Goal: Task Accomplishment & Management: Manage account settings

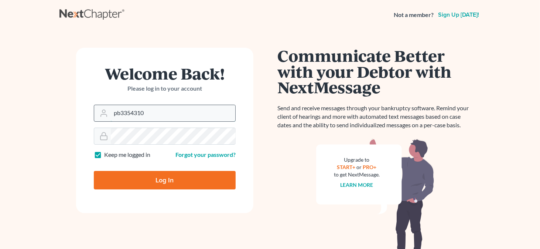
drag, startPoint x: 0, startPoint y: 0, endPoint x: 160, endPoint y: 114, distance: 196.1
click at [160, 114] on input "pb3354310" at bounding box center [173, 113] width 125 height 16
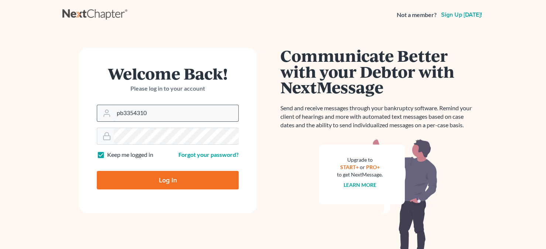
type input "[PERSON_NAME][EMAIL_ADDRESS][DOMAIN_NAME]"
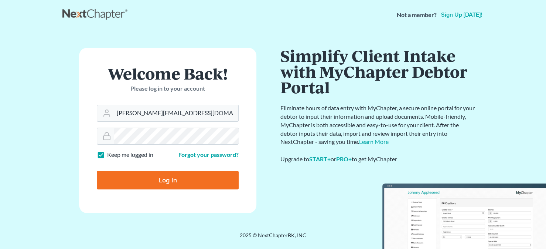
click at [161, 177] on input "Log In" at bounding box center [168, 180] width 142 height 18
type input "Thinking..."
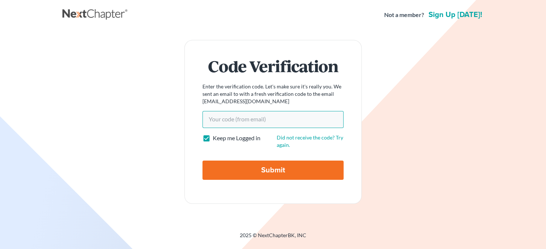
click at [241, 122] on input "Your code(from email)" at bounding box center [273, 119] width 141 height 17
click at [226, 120] on input "Your code(from email)" at bounding box center [273, 119] width 141 height 17
paste input "c880e0"
type input "c880e0"
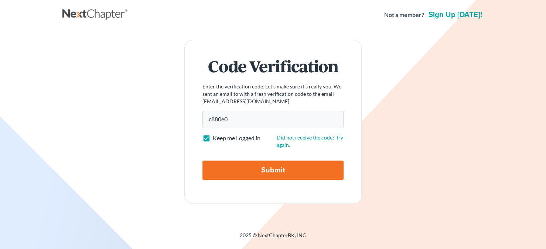
click at [238, 173] on input "Submit" at bounding box center [273, 169] width 141 height 19
type input "Thinking..."
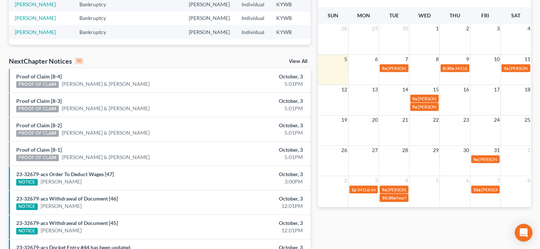
scroll to position [172, 0]
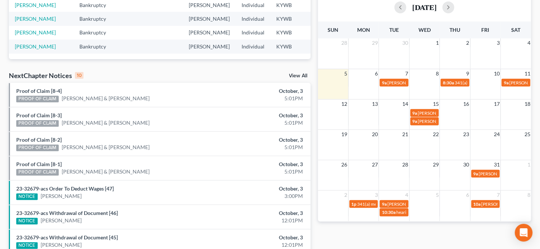
click at [302, 75] on link "View All" at bounding box center [298, 75] width 18 height 5
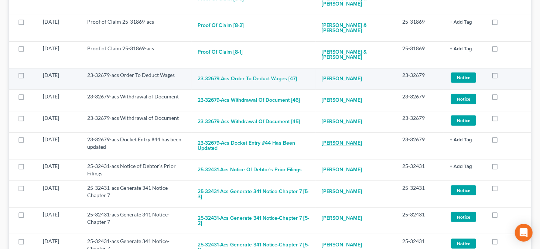
scroll to position [222, 0]
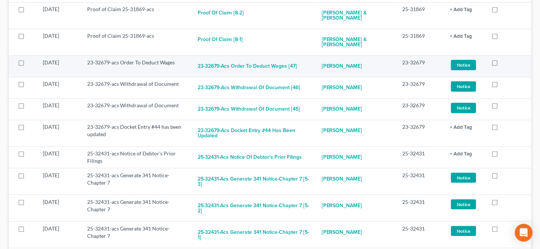
click at [502, 64] on label at bounding box center [502, 64] width 0 height 0
click at [505, 63] on input "checkbox" at bounding box center [507, 61] width 5 height 5
checkbox input "true"
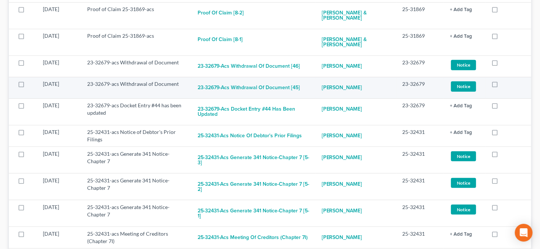
click at [502, 86] on label at bounding box center [502, 86] width 0 height 0
click at [505, 85] on input "checkbox" at bounding box center [507, 82] width 5 height 5
checkbox input "true"
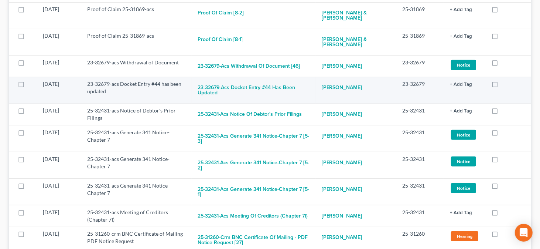
click at [502, 86] on label at bounding box center [502, 86] width 0 height 0
click at [505, 84] on input "checkbox" at bounding box center [507, 82] width 5 height 5
checkbox input "true"
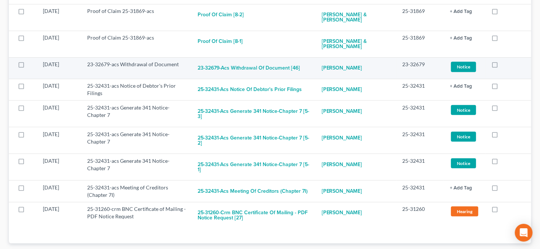
click at [502, 66] on label at bounding box center [502, 66] width 0 height 0
click at [505, 65] on input "checkbox" at bounding box center [507, 63] width 5 height 5
checkbox input "true"
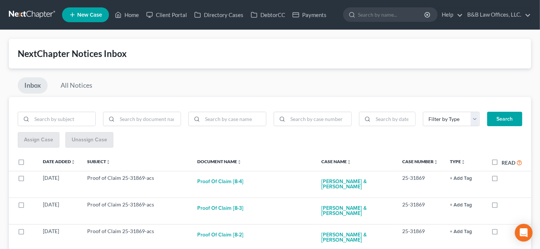
scroll to position [0, 0]
click at [127, 12] on link "Home" at bounding box center [126, 14] width 31 height 13
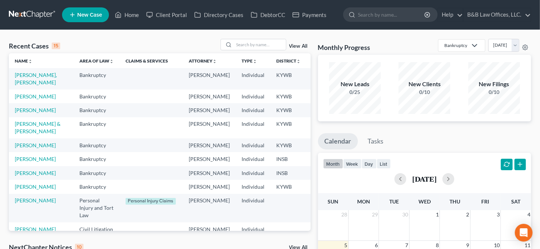
click at [298, 46] on link "View All" at bounding box center [298, 46] width 18 height 5
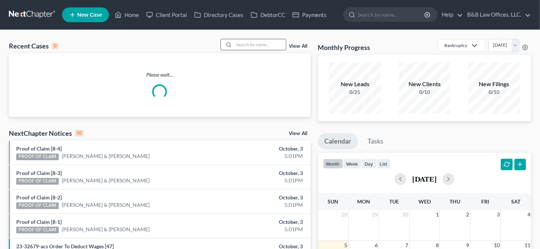
click at [245, 44] on input "search" at bounding box center [260, 44] width 52 height 11
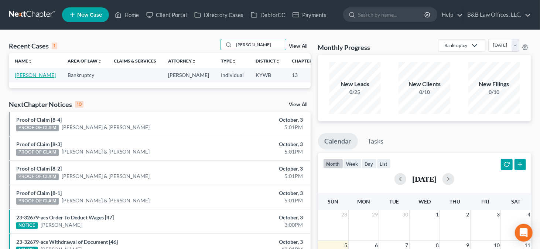
type input "[PERSON_NAME]"
click at [18, 74] on link "[PERSON_NAME]" at bounding box center [35, 75] width 41 height 6
select select "15"
select select "1"
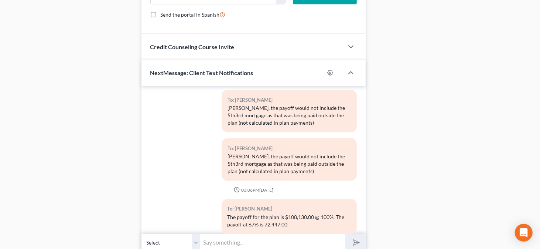
scroll to position [757, 0]
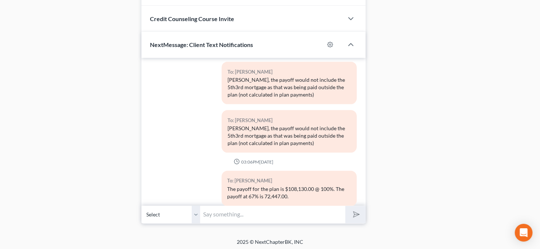
click at [194, 213] on select "Select +1 (502) 553-1653 - Ray Timmons +1 (502) 643-5056 - Betty Timmons" at bounding box center [171, 215] width 59 height 18
select select "1"
click at [142, 206] on select "Select +1 (502) 553-1653 - Ray Timmons +1 (502) 643-5056 - Betty Timmons" at bounding box center [171, 215] width 59 height 18
click at [219, 215] on input "text" at bounding box center [273, 215] width 145 height 18
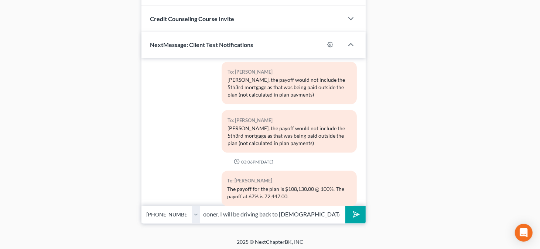
scroll to position [0, 206]
click at [339, 211] on input "Betty, I received your voice message. I apologize for not responding sooner. I …" at bounding box center [273, 215] width 145 height 18
type input "Betty, I received your voice message. I apologize for not responding sooner. I …"
click at [346, 206] on button "submit" at bounding box center [356, 214] width 20 height 17
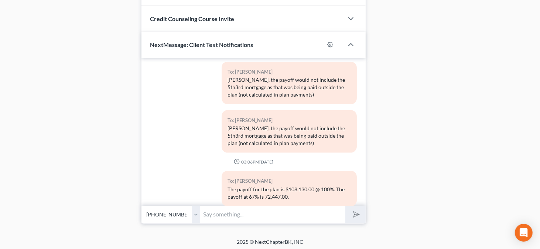
scroll to position [681, 0]
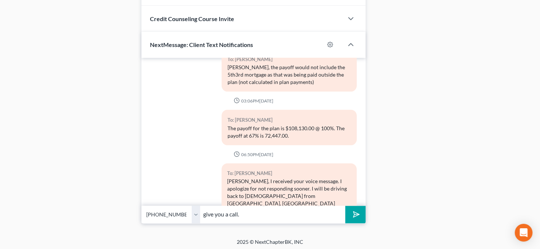
type input "give you a call."
click at [346, 206] on button "submit" at bounding box center [356, 214] width 20 height 17
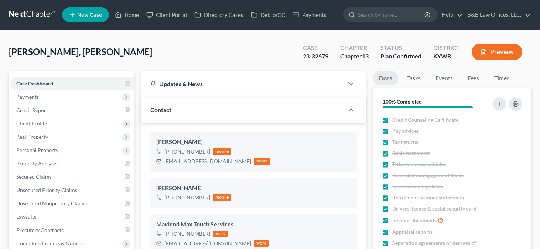
select select "13"
select select "2"
select select "0"
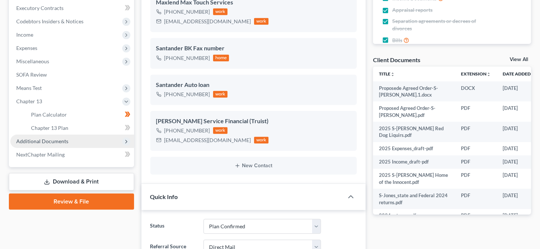
scroll to position [6059, 0]
click at [57, 139] on span "Additional Documents" at bounding box center [42, 141] width 52 height 6
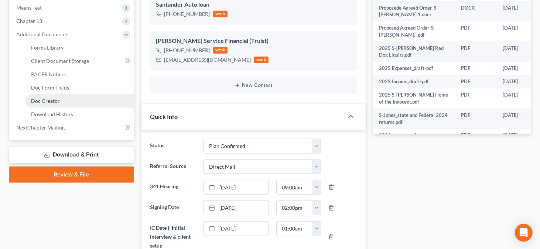
scroll to position [296, 0]
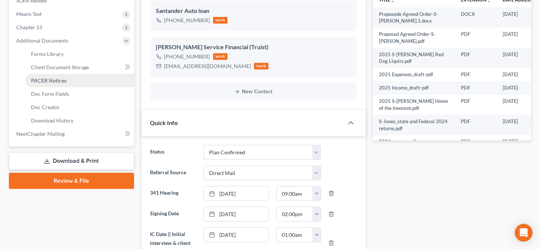
click at [75, 81] on link "PACER Notices" at bounding box center [79, 80] width 109 height 13
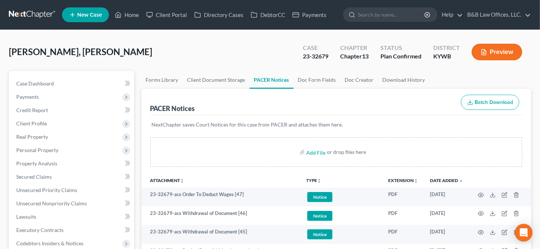
scroll to position [111, 0]
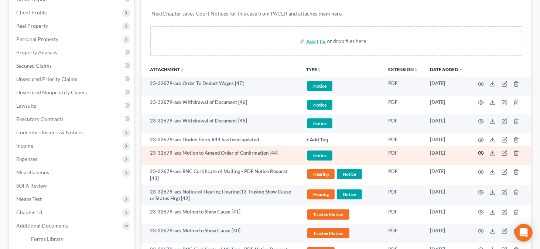
click at [481, 150] on icon "button" at bounding box center [481, 153] width 6 height 6
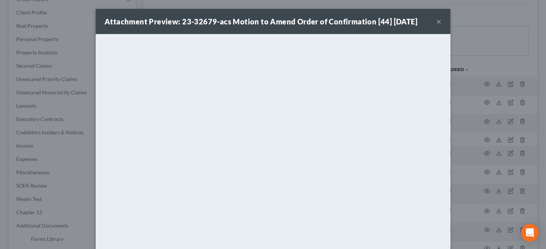
click at [437, 22] on button "×" at bounding box center [439, 21] width 5 height 9
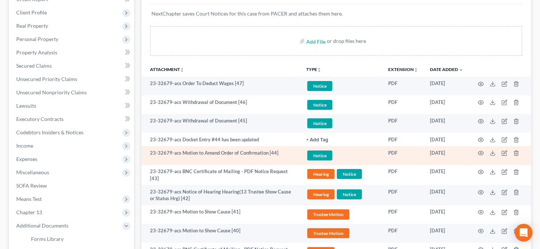
click at [319, 156] on span "Notice" at bounding box center [320, 155] width 25 height 10
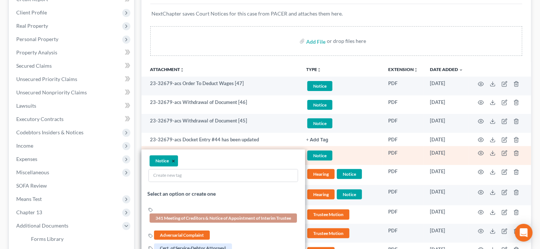
click at [173, 160] on button "×" at bounding box center [173, 161] width 3 height 7
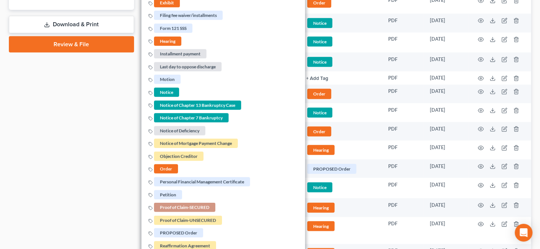
scroll to position [444, 0]
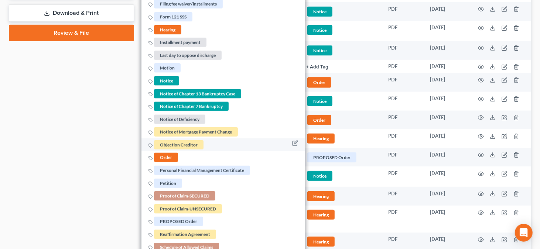
click at [173, 154] on span "Order" at bounding box center [166, 157] width 24 height 9
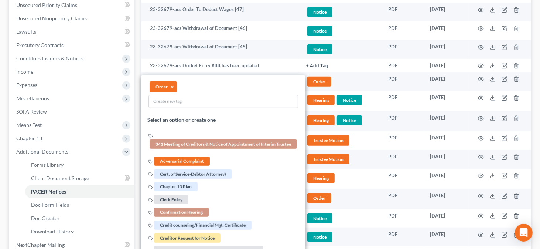
scroll to position [37, 0]
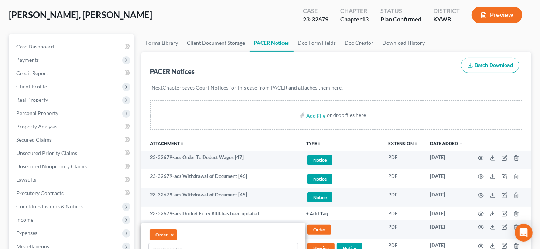
click at [376, 62] on div "PACER Notices Batch Download" at bounding box center [336, 65] width 373 height 27
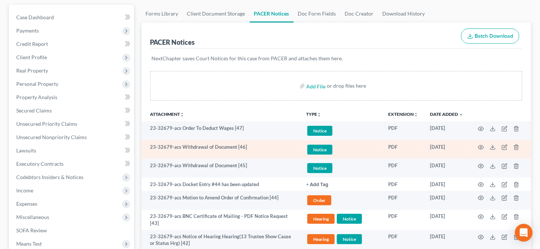
scroll to position [111, 0]
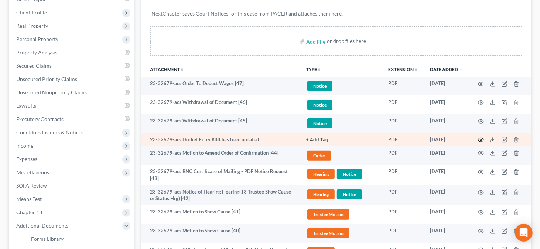
click at [481, 141] on icon "button" at bounding box center [482, 140] width 6 height 4
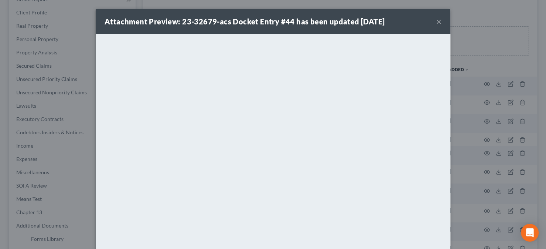
click at [437, 24] on button "×" at bounding box center [439, 21] width 5 height 9
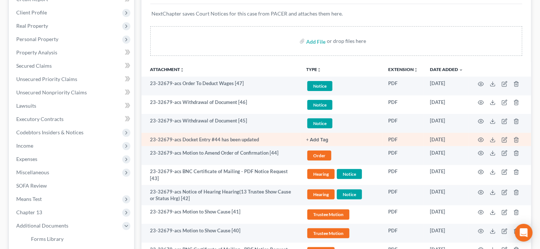
click at [310, 138] on button "+ Add Tag" at bounding box center [317, 140] width 22 height 5
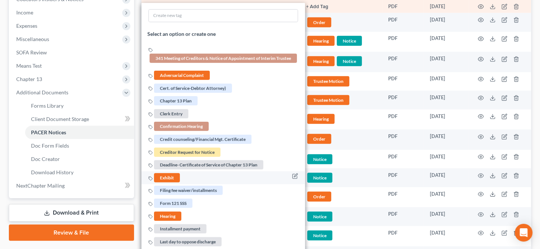
scroll to position [259, 0]
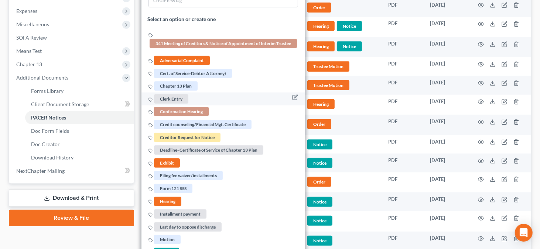
click at [185, 96] on span "Clerk Entry" at bounding box center [171, 98] width 34 height 9
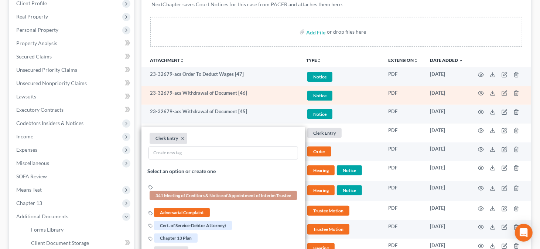
scroll to position [111, 0]
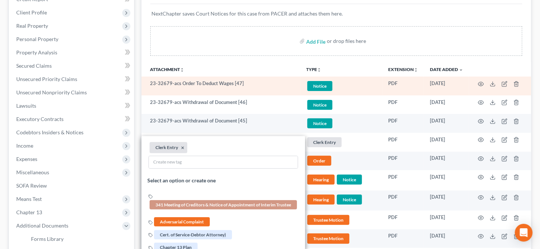
drag, startPoint x: 421, startPoint y: 28, endPoint x: 349, endPoint y: 88, distance: 94.0
click at [421, 28] on div "Add File or drop files here" at bounding box center [336, 41] width 373 height 30
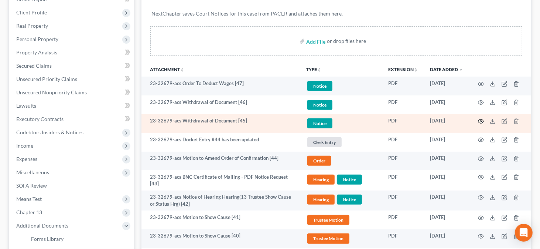
click at [480, 119] on icon "button" at bounding box center [481, 121] width 6 height 6
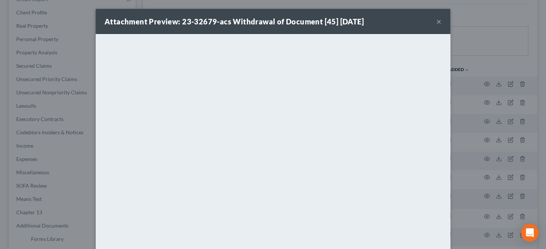
click at [437, 20] on button "×" at bounding box center [439, 21] width 5 height 9
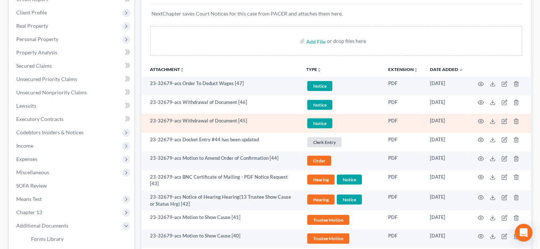
click at [322, 122] on span "Notice" at bounding box center [320, 123] width 25 height 10
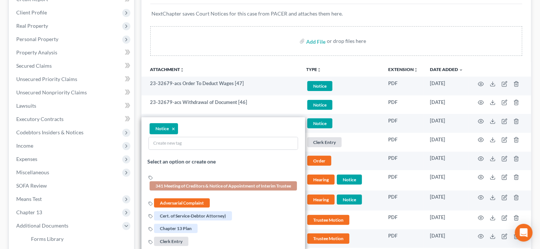
click at [399, 28] on div "Add File or drop files here" at bounding box center [336, 41] width 373 height 30
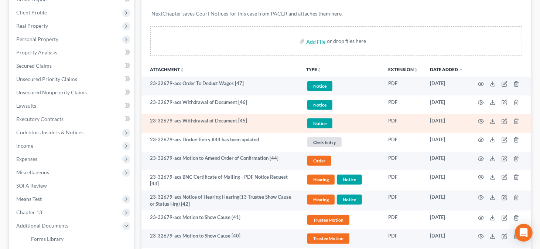
click at [320, 124] on span "Notice" at bounding box center [320, 123] width 25 height 10
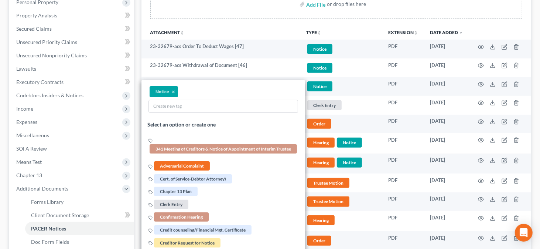
scroll to position [0, 0]
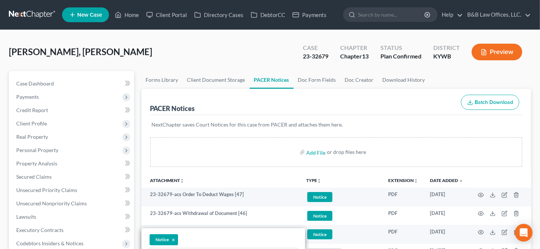
click at [267, 51] on div "[PERSON_NAME], [PERSON_NAME] Upgraded Case 23-32679 Chapter Chapter 13 Status P…" at bounding box center [270, 55] width 523 height 32
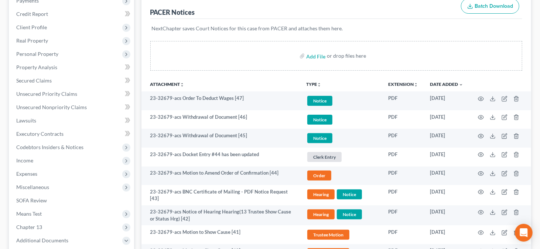
scroll to position [111, 0]
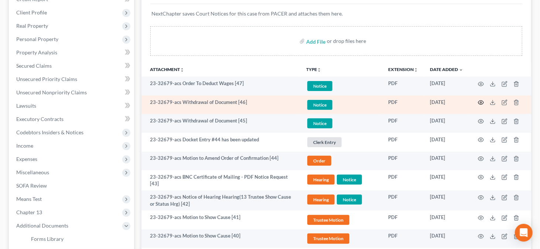
click at [481, 100] on icon "button" at bounding box center [481, 102] width 6 height 6
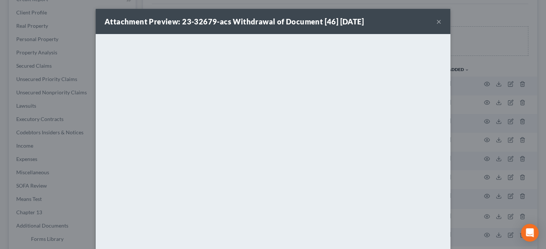
click at [438, 24] on button "×" at bounding box center [439, 21] width 5 height 9
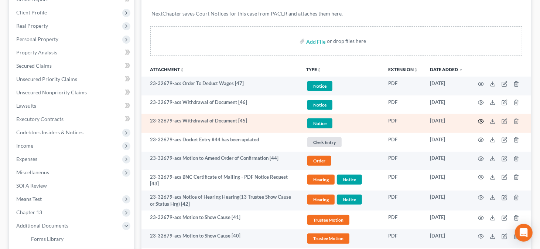
click at [481, 121] on circle "button" at bounding box center [481, 121] width 1 height 1
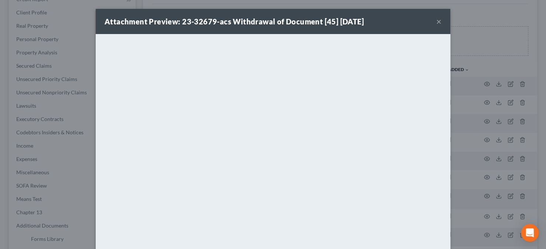
click at [437, 20] on button "×" at bounding box center [439, 21] width 5 height 9
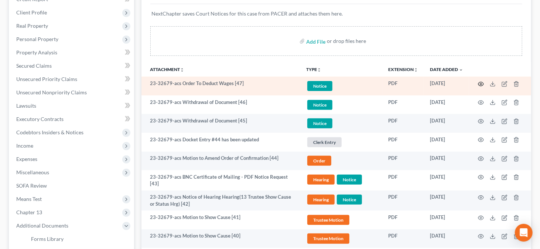
click at [479, 83] on icon "button" at bounding box center [482, 84] width 6 height 4
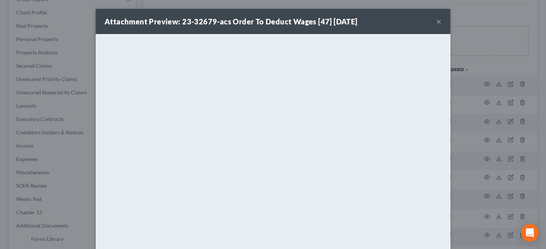
click at [438, 24] on button "×" at bounding box center [439, 21] width 5 height 9
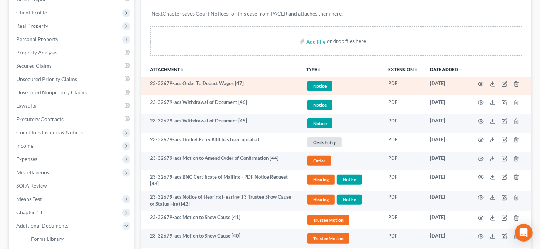
click at [319, 83] on span "Notice" at bounding box center [320, 86] width 25 height 10
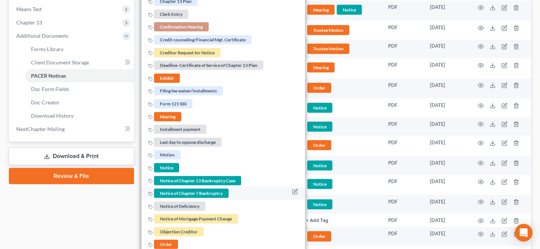
scroll to position [370, 0]
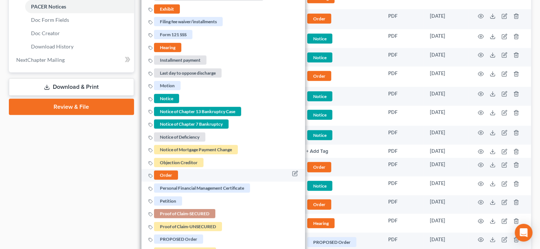
click at [175, 171] on span "Order" at bounding box center [166, 175] width 24 height 9
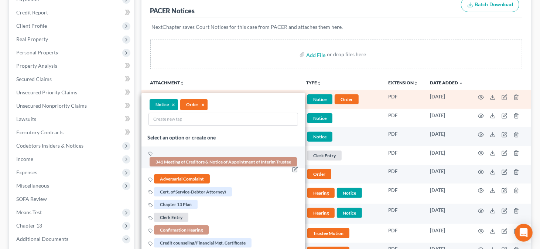
scroll to position [74, 0]
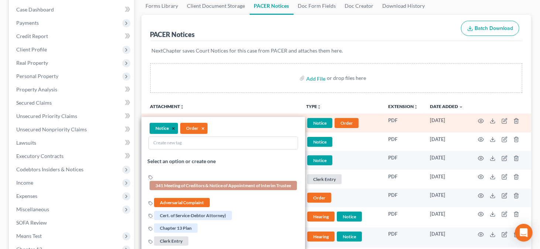
click at [174, 125] on button "×" at bounding box center [173, 128] width 3 height 7
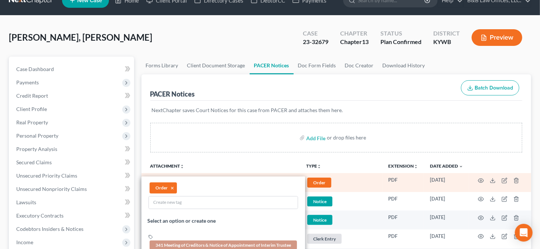
scroll to position [0, 0]
